Goal: Use online tool/utility: Utilize a website feature to perform a specific function

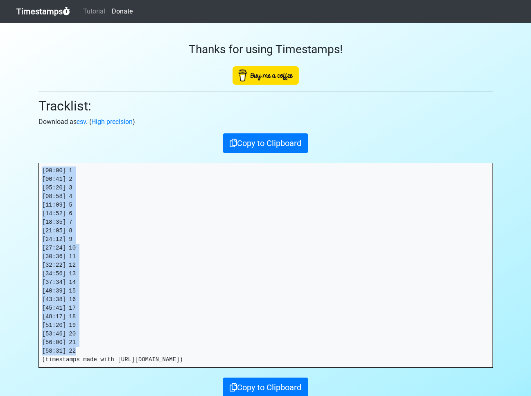
click at [41, 10] on link "Timestamps" at bounding box center [43, 11] width 54 height 16
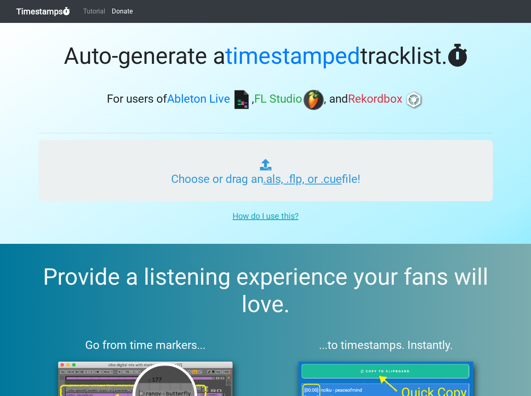
type input "C:\fakepath\GUD VIBRATIONS RADIO #442.als"
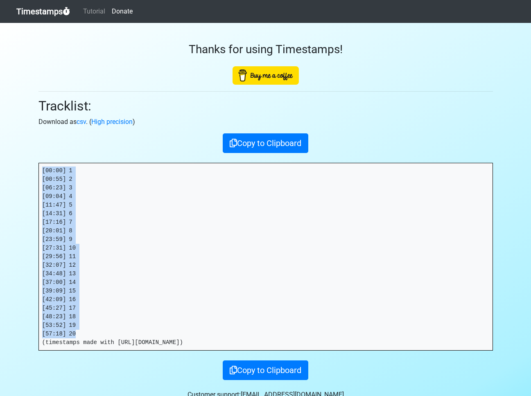
drag, startPoint x: 93, startPoint y: 336, endPoint x: 38, endPoint y: 160, distance: 184.9
click at [38, 160] on div "Thanks for using Timestamps! Tracklist: Download as csv . ( High precision ) Co…" at bounding box center [265, 201] width 466 height 357
copy pre "[00:00] 1 [00:55] 2 [06:23] 3 [09:04] 4 [11:47] 5 [14:31] 6 [17:16] 7 [20:01] 8…"
